Goal: Task Accomplishment & Management: Complete application form

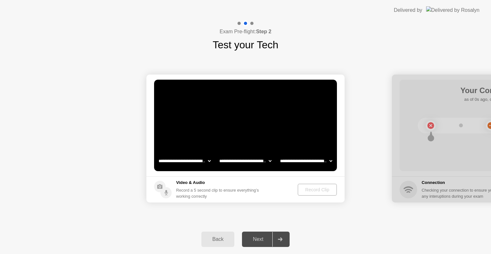
select select "**********"
select select "*******"
click at [312, 189] on div "Record Clip" at bounding box center [317, 189] width 34 height 5
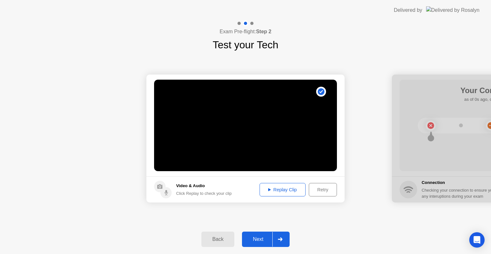
click at [250, 238] on div "Next" at bounding box center [258, 239] width 28 height 6
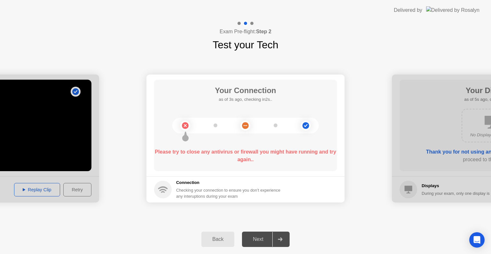
click at [257, 236] on div "Next" at bounding box center [258, 239] width 28 height 6
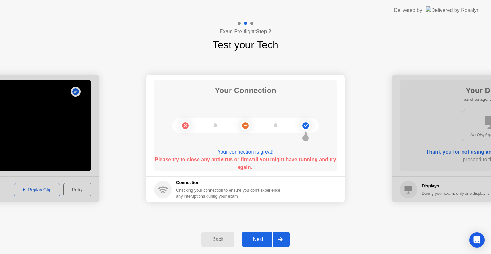
click at [256, 234] on button "Next" at bounding box center [266, 238] width 48 height 15
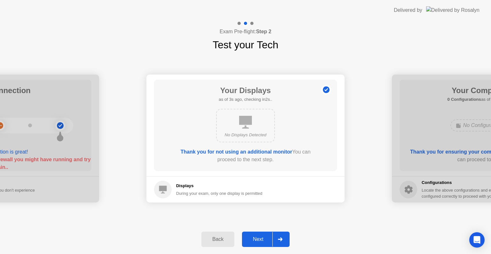
click at [259, 241] on div "Next" at bounding box center [258, 239] width 28 height 6
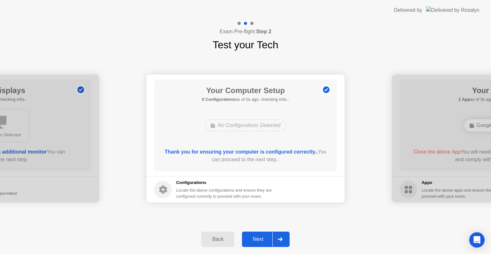
click at [259, 241] on div "Next" at bounding box center [258, 239] width 28 height 6
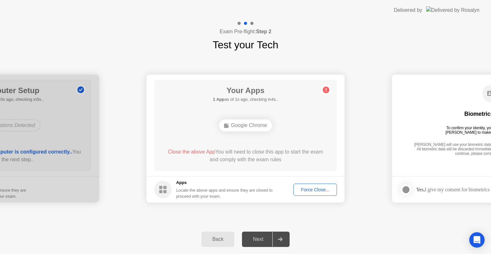
click at [308, 189] on div "Force Close..." at bounding box center [314, 189] width 39 height 5
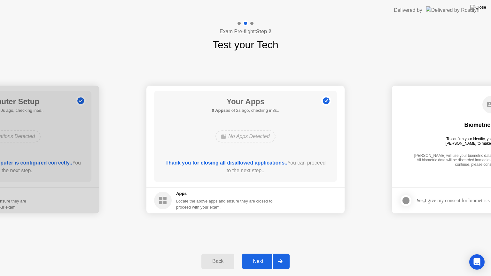
click at [259, 253] on div "Next" at bounding box center [258, 261] width 28 height 6
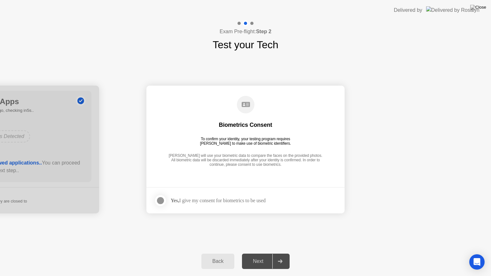
click at [161, 199] on div at bounding box center [161, 201] width 8 height 8
click at [258, 253] on div "Next" at bounding box center [258, 261] width 28 height 6
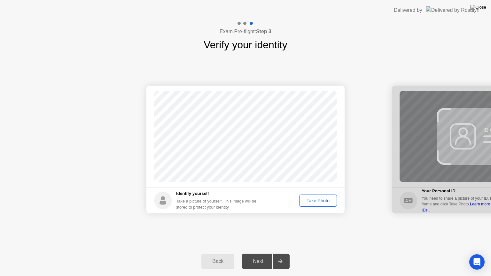
click at [308, 199] on div "Take Photo" at bounding box center [317, 200] width 33 height 5
click at [255, 253] on div "Next" at bounding box center [258, 261] width 28 height 6
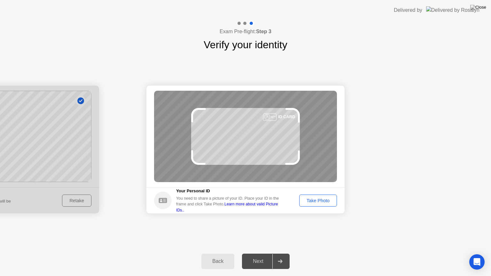
click at [315, 202] on div "Take Photo" at bounding box center [317, 200] width 33 height 5
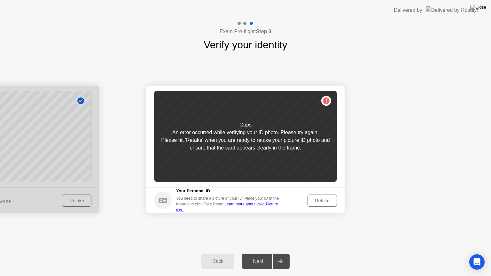
click at [321, 201] on div "Retake" at bounding box center [322, 200] width 25 height 5
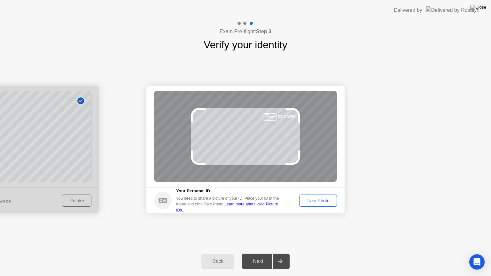
click at [224, 243] on div "Success Photo is correctly taken Identify yourself Take a picture of yourself. …" at bounding box center [245, 149] width 491 height 194
click at [319, 198] on div "Take Photo" at bounding box center [317, 200] width 33 height 5
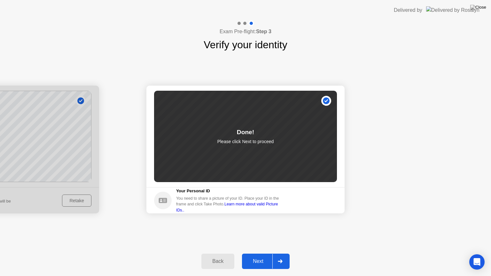
click at [260, 253] on div "Next" at bounding box center [258, 261] width 28 height 6
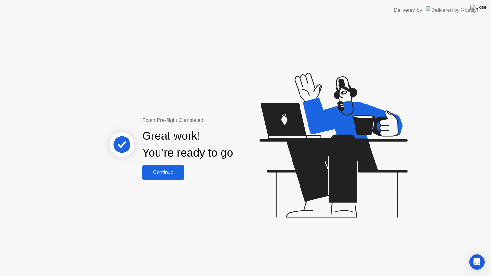
click at [166, 172] on div "Continue" at bounding box center [163, 173] width 38 height 6
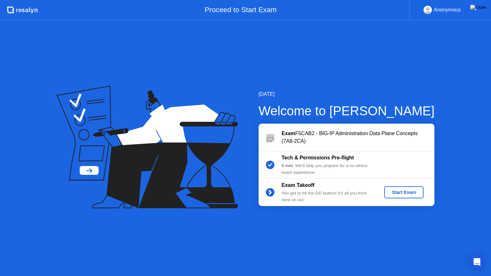
click at [417, 191] on div "Start Exam" at bounding box center [404, 192] width 34 height 5
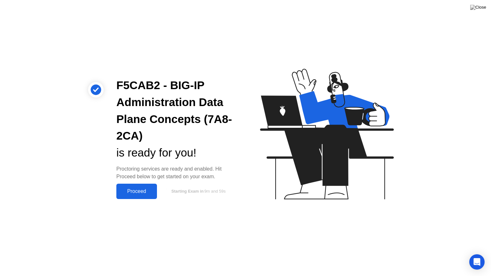
click at [145, 190] on div "Proceed" at bounding box center [136, 191] width 37 height 6
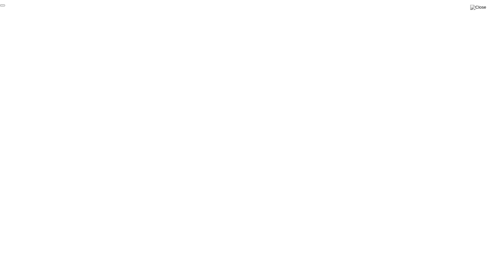
click div "End Proctoring Session"
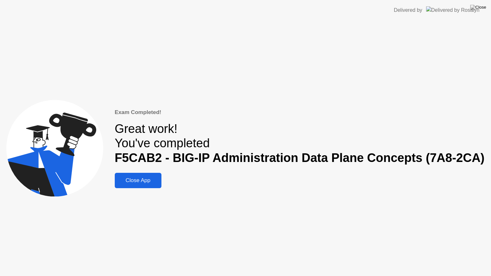
click at [150, 181] on div "Close App" at bounding box center [138, 180] width 43 height 6
